Goal: Task Accomplishment & Management: Use online tool/utility

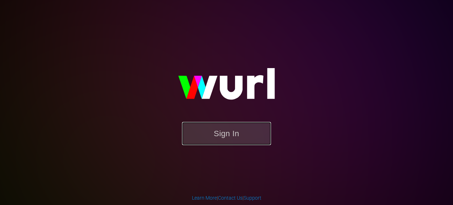
click at [228, 133] on button "Sign In" at bounding box center [226, 133] width 89 height 23
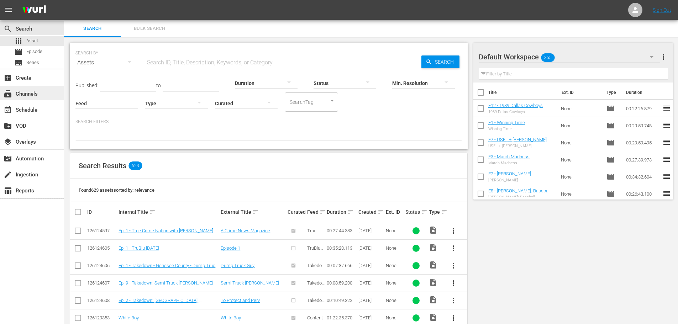
click at [38, 91] on div "subscriptions Channels" at bounding box center [20, 93] width 40 height 6
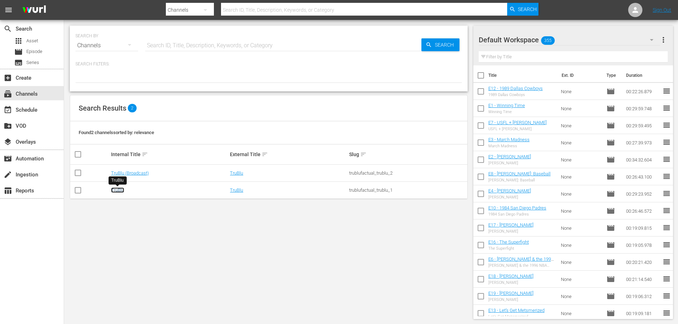
click at [121, 191] on link "TruBlu" at bounding box center [117, 190] width 13 height 5
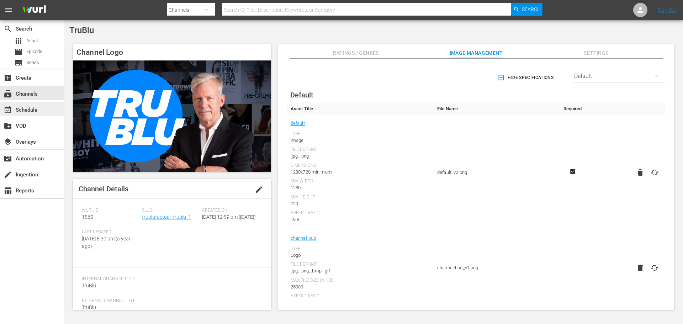
click at [29, 110] on div "event_available Schedule" at bounding box center [20, 109] width 40 height 6
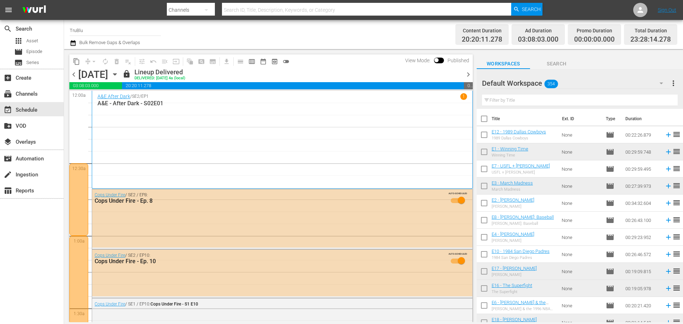
click at [116, 74] on icon "button" at bounding box center [114, 75] width 3 height 2
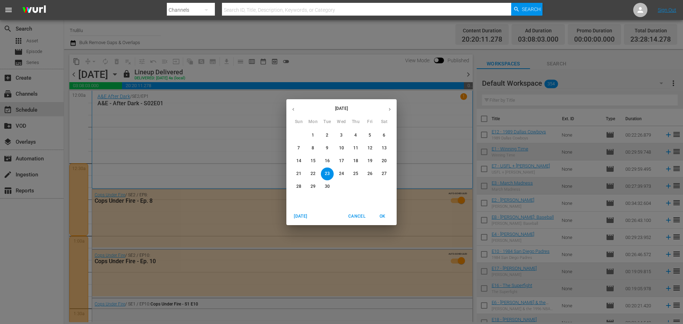
click at [359, 204] on span "Cancel" at bounding box center [356, 216] width 17 height 7
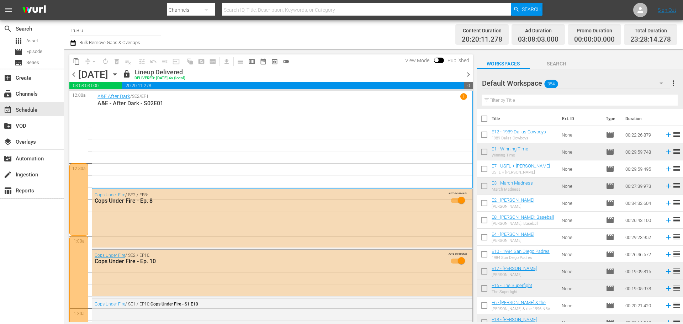
click at [75, 44] on icon "button" at bounding box center [73, 43] width 7 height 9
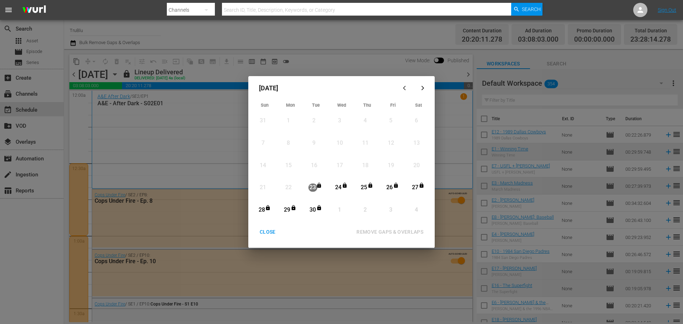
click at [267, 204] on button "CLOSE" at bounding box center [267, 232] width 33 height 13
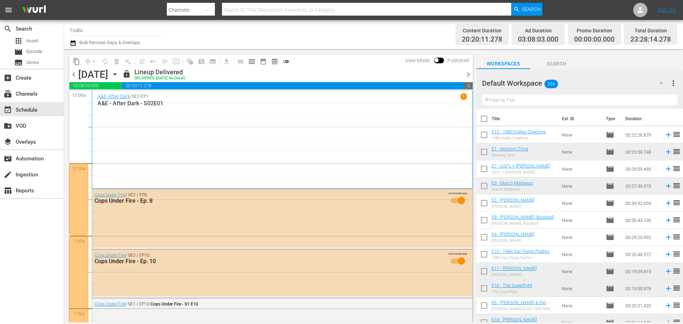
click at [121, 75] on div "[DATE] [DATE]" at bounding box center [99, 75] width 42 height 12
click at [452, 73] on span "chevron_right" at bounding box center [468, 74] width 9 height 9
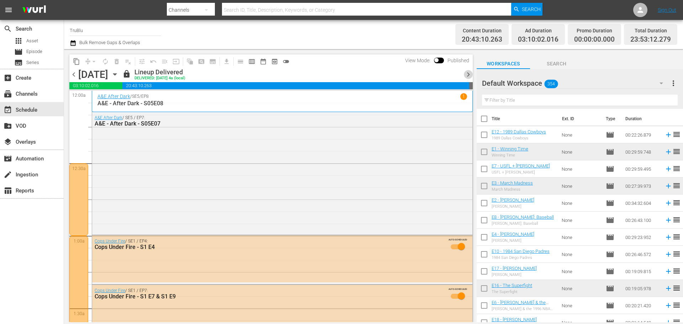
click at [452, 73] on span "chevron_right" at bounding box center [468, 74] width 9 height 9
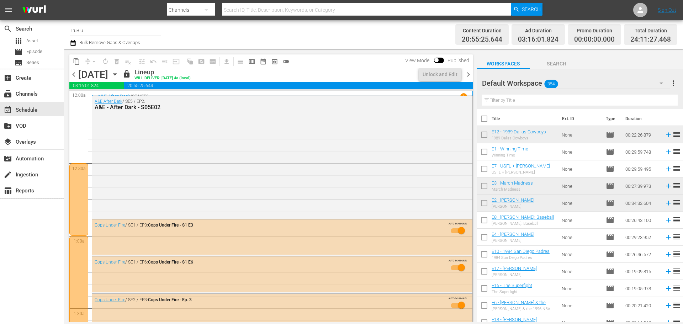
click at [452, 75] on span "chevron_right" at bounding box center [468, 74] width 9 height 9
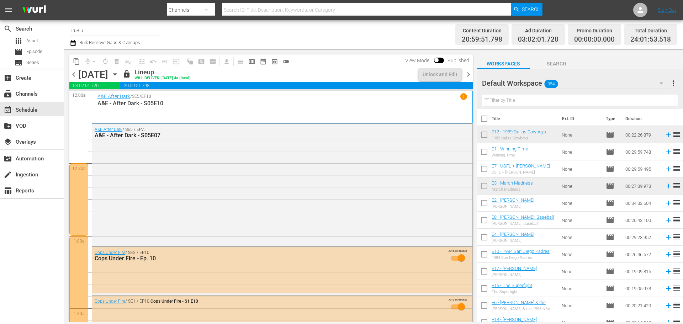
click at [452, 75] on span "chevron_right" at bounding box center [468, 74] width 9 height 9
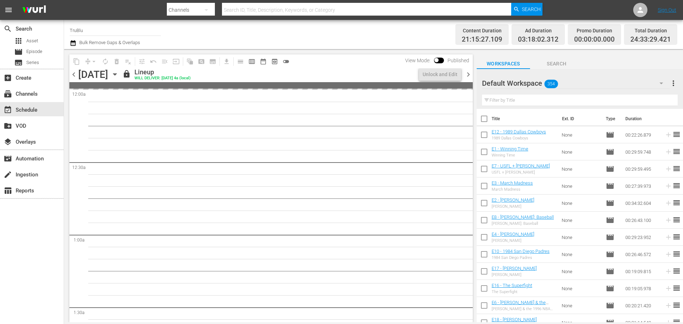
click at [452, 75] on span "chevron_right" at bounding box center [468, 74] width 9 height 9
